Goal: Navigation & Orientation: Find specific page/section

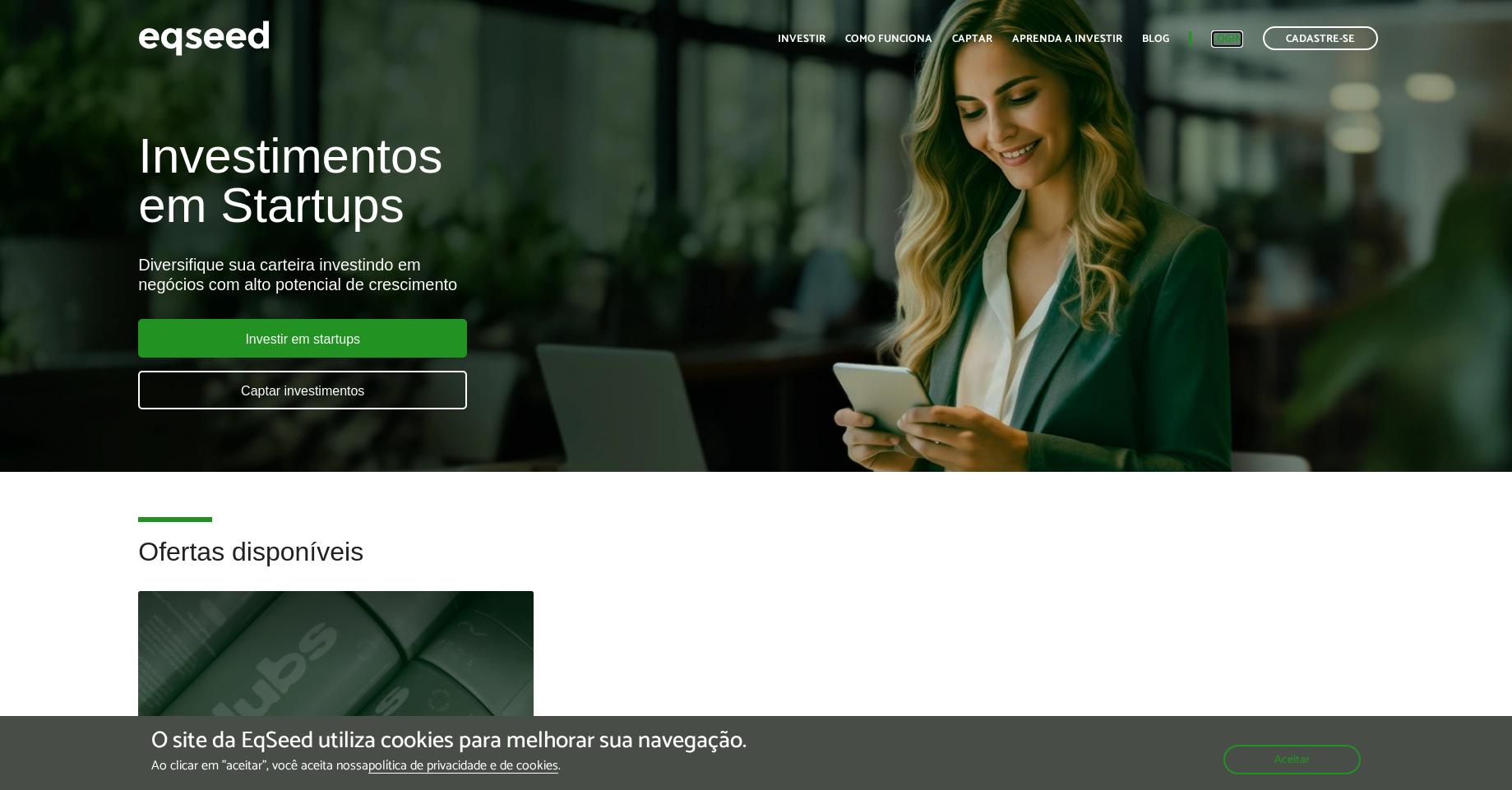
click at [1222, 41] on link "Login" at bounding box center [1227, 39] width 32 height 10
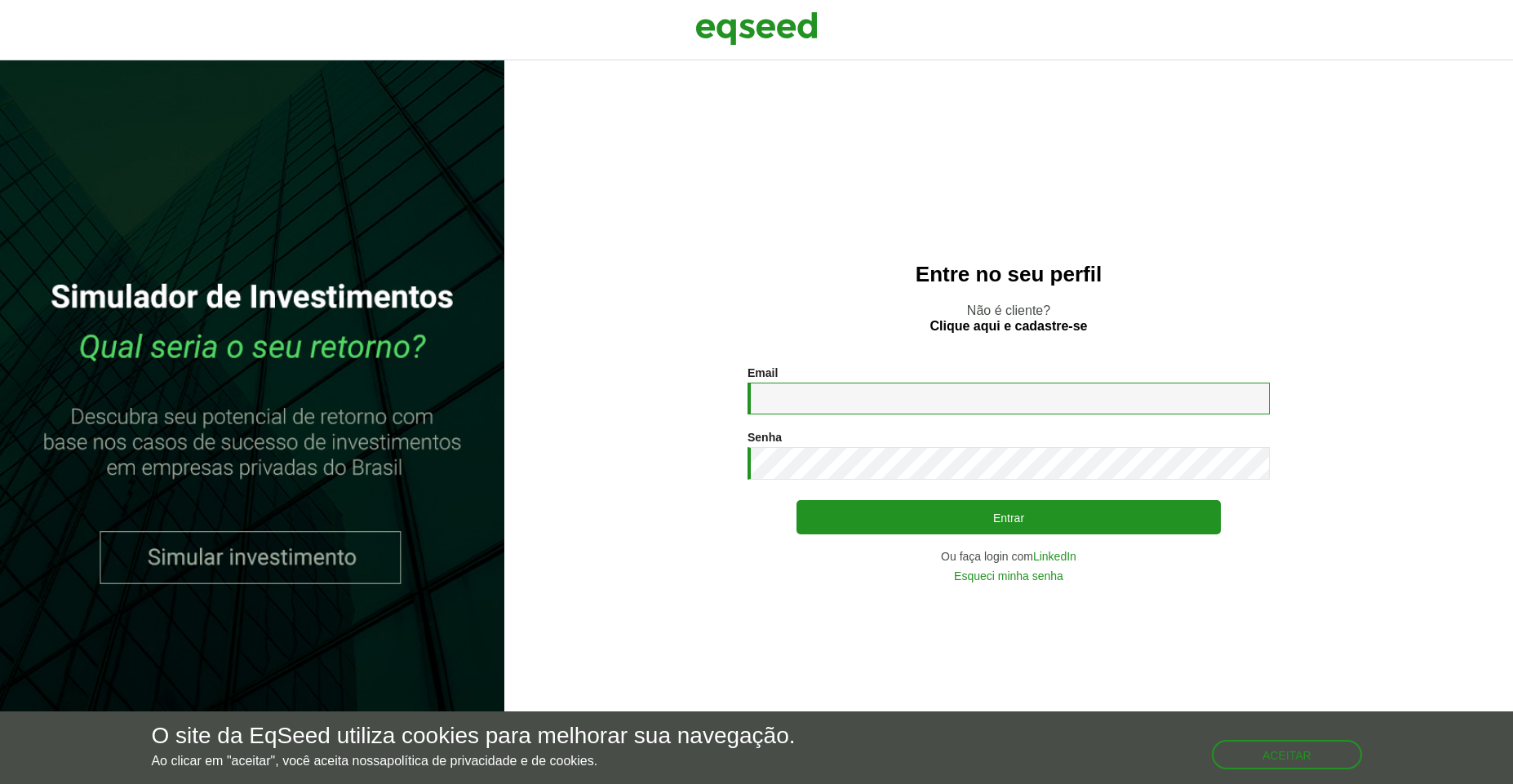
click at [954, 400] on input "Email *" at bounding box center [1009, 399] width 523 height 32
click at [1058, 558] on link "LinkedIn" at bounding box center [1055, 556] width 43 height 11
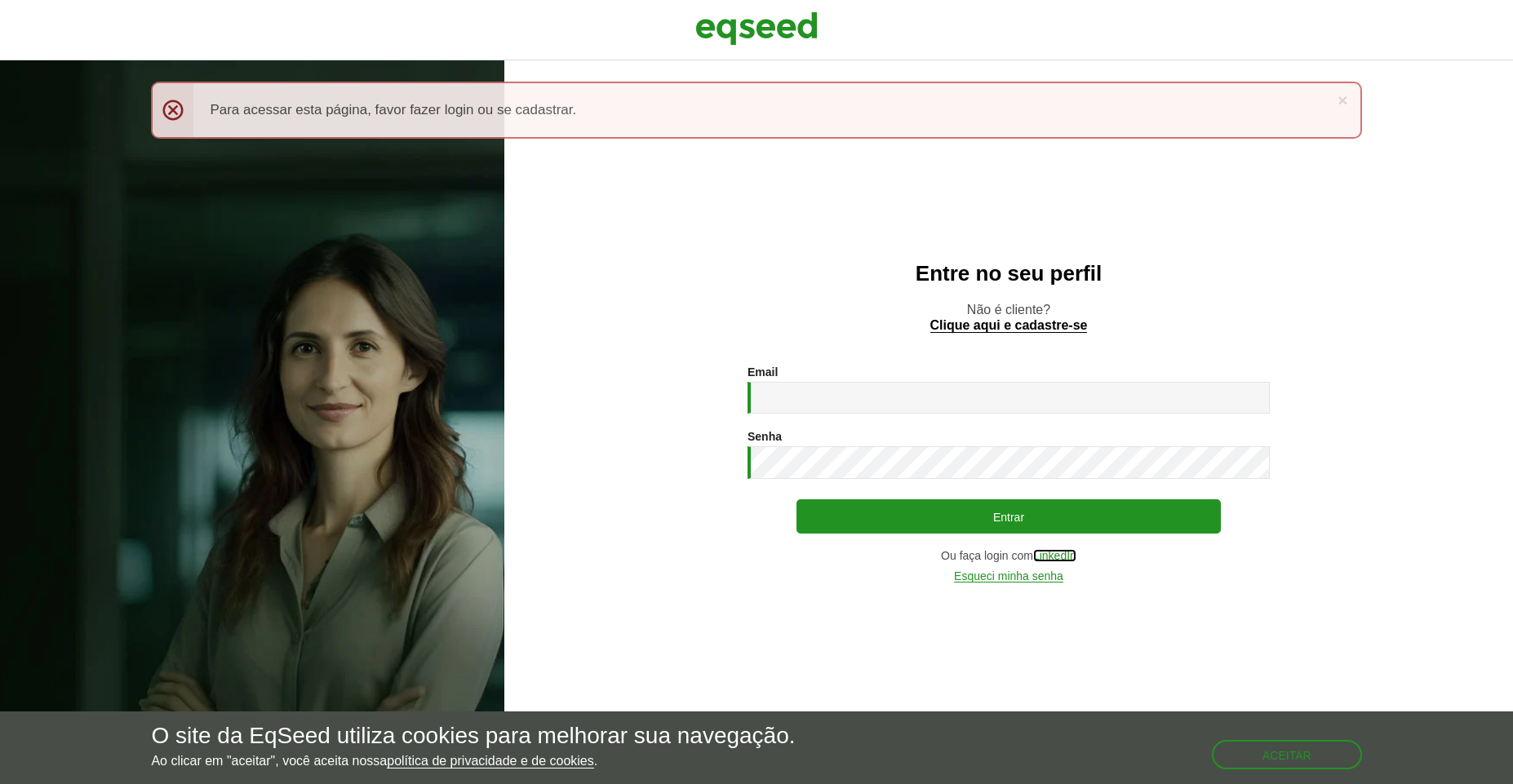
click at [1068, 557] on link "LinkedIn" at bounding box center [1055, 555] width 43 height 12
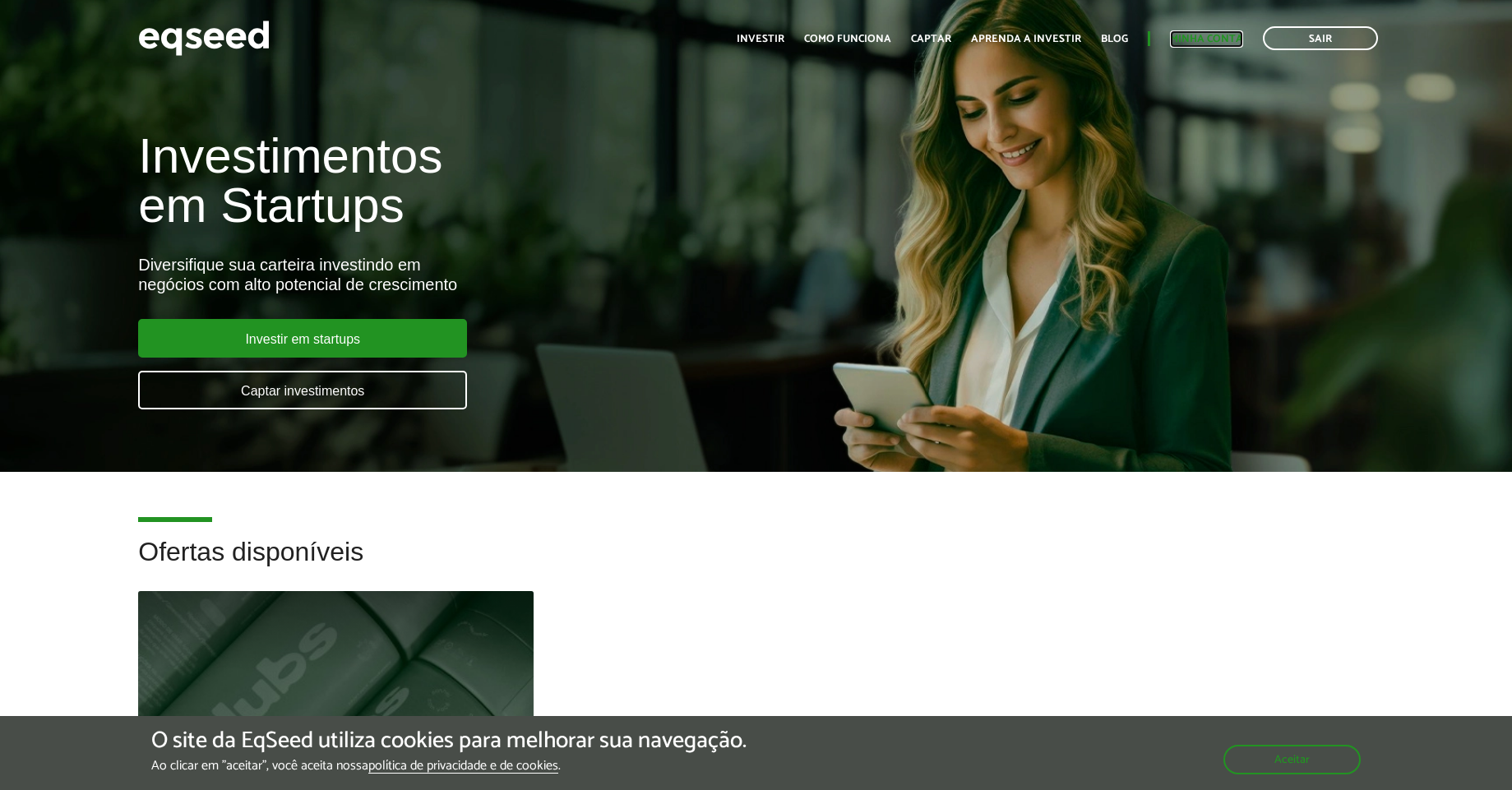
click at [1192, 42] on link "Minha conta" at bounding box center [1207, 39] width 74 height 10
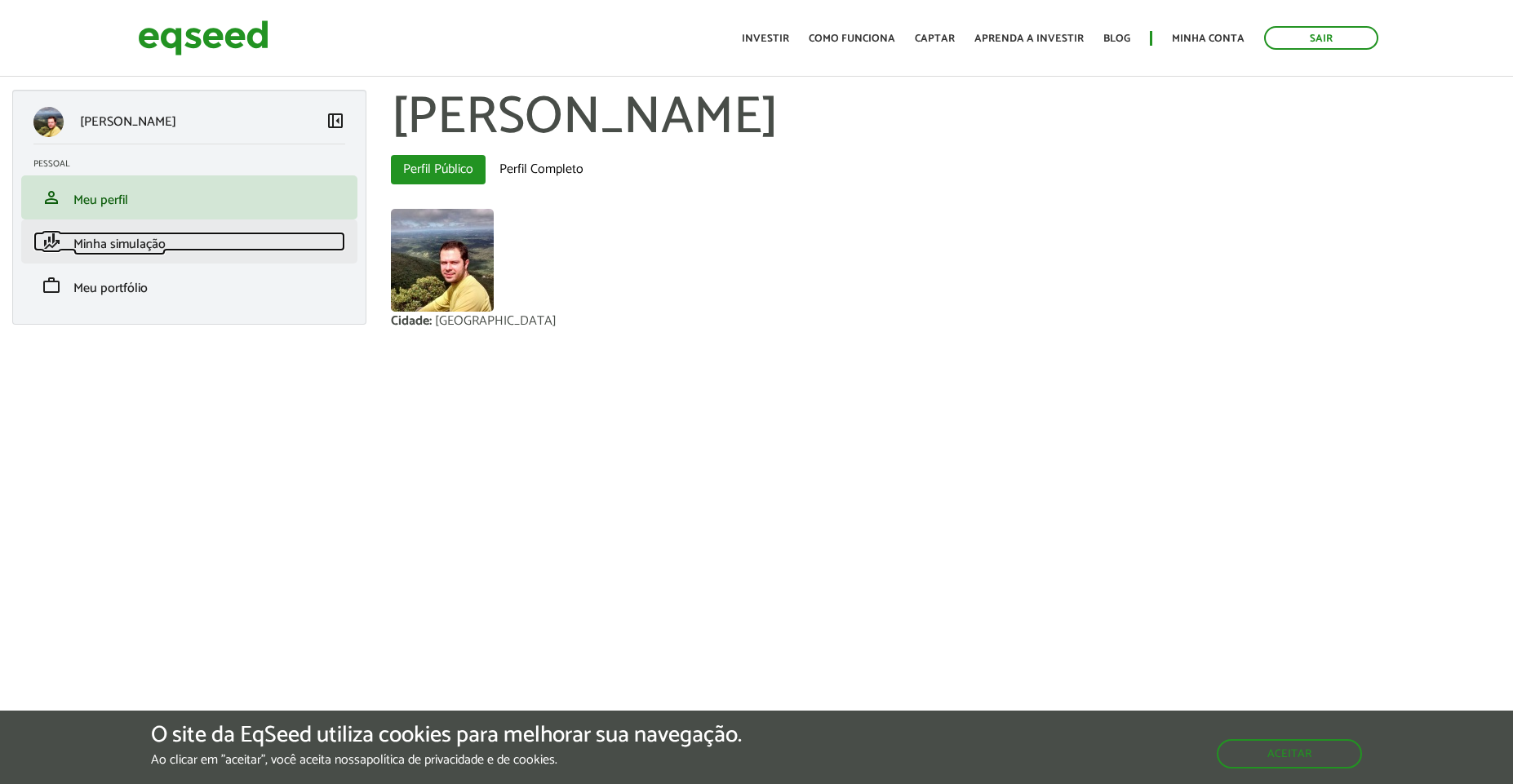
click at [152, 250] on span "Minha simulação" at bounding box center [119, 244] width 92 height 22
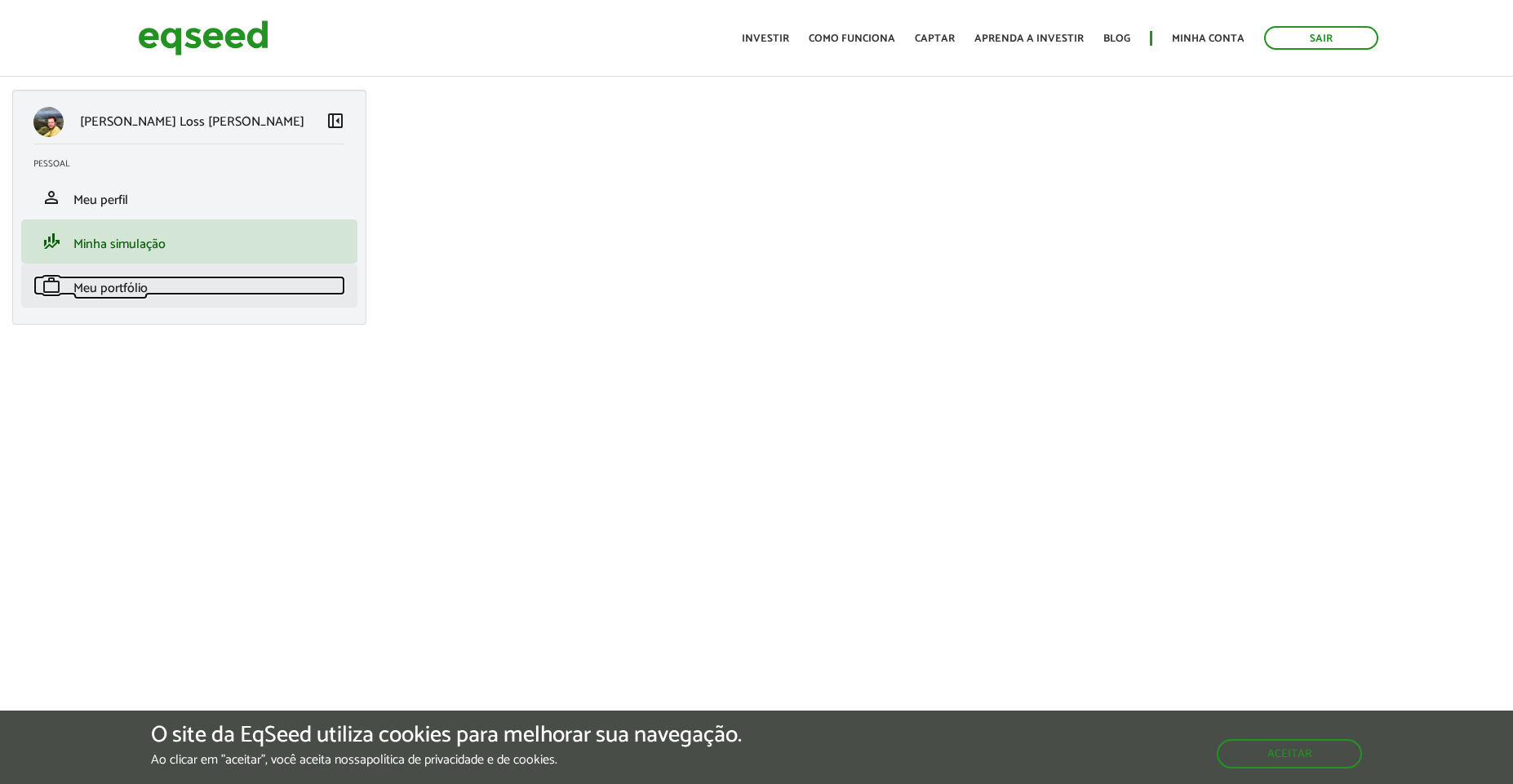
click at [155, 293] on link "work Meu portfólio" at bounding box center [189, 285] width 312 height 20
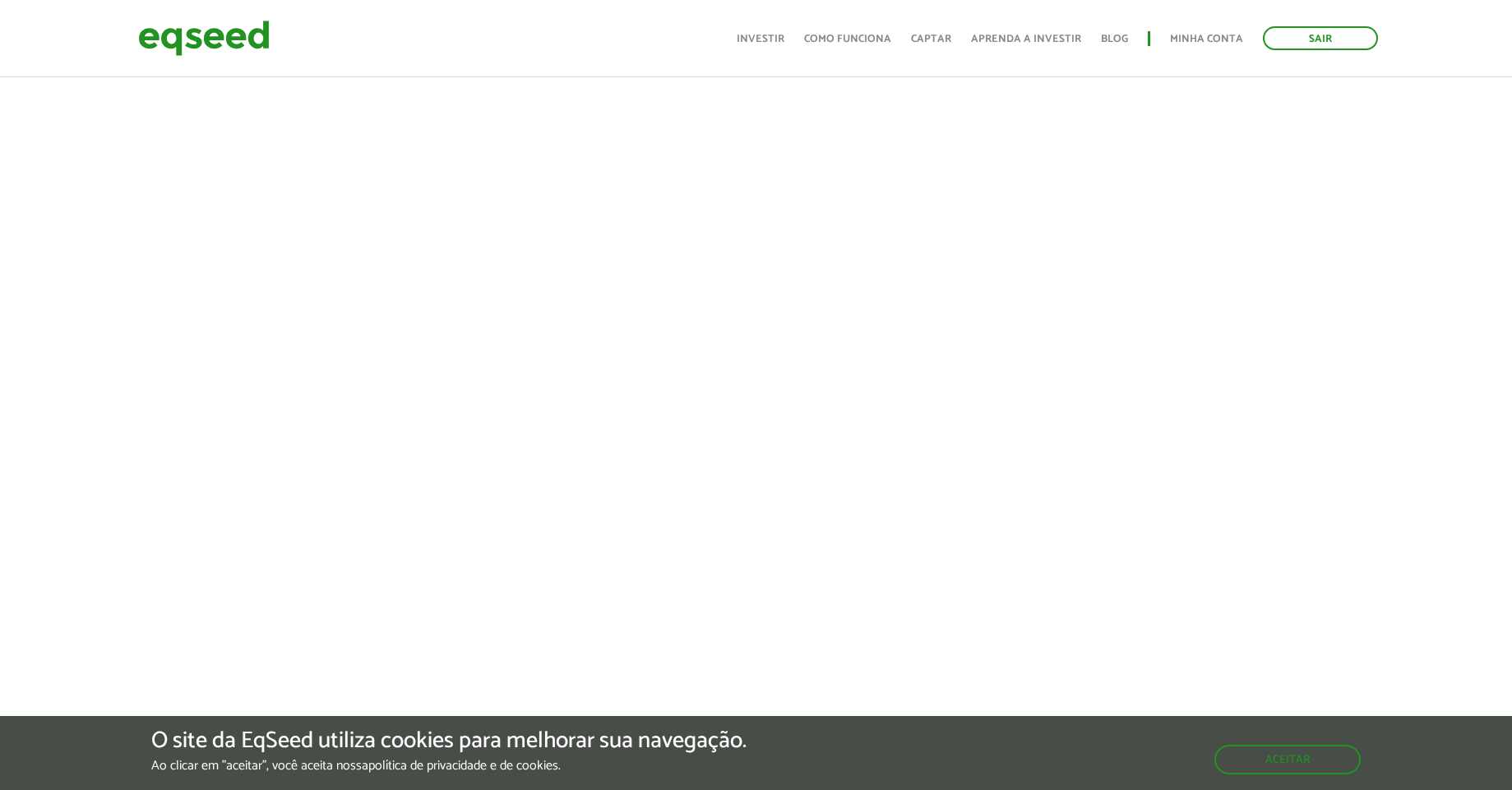
scroll to position [215, 0]
